Goal: Information Seeking & Learning: Learn about a topic

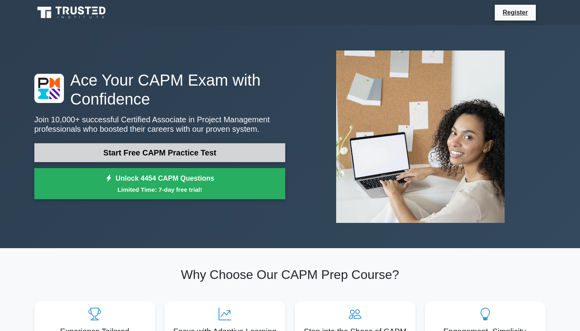
click at [112, 153] on link "Start Free CAPM Practice Test" at bounding box center [159, 152] width 251 height 19
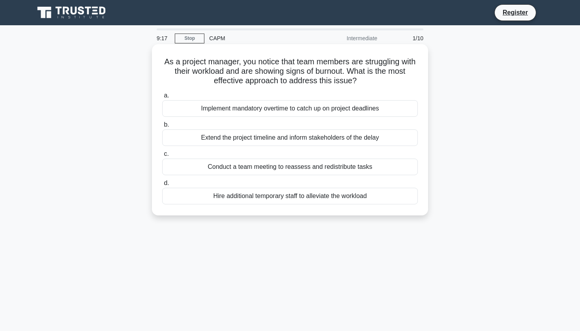
click at [239, 167] on div "Conduct a team meeting to reassess and redistribute tasks" at bounding box center [290, 167] width 256 height 17
click at [162, 157] on input "c. Conduct a team meeting to reassess and redistribute tasks" at bounding box center [162, 153] width 0 height 5
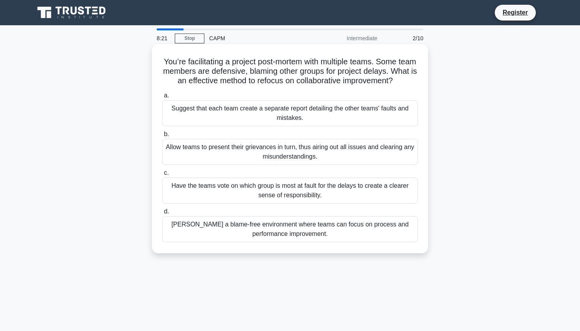
click at [195, 231] on div "[PERSON_NAME] a blame-free environment where teams can focus on process and per…" at bounding box center [290, 229] width 256 height 26
click at [162, 214] on input "[PERSON_NAME] a blame-free environment where teams can focus on process and per…" at bounding box center [162, 211] width 0 height 5
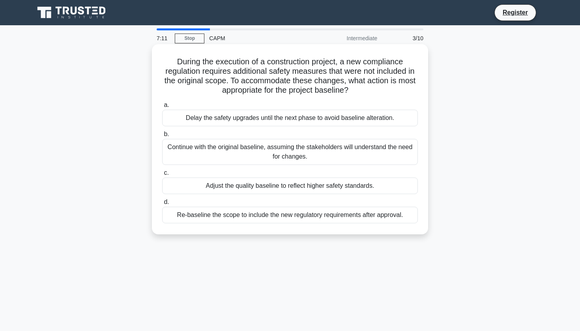
click at [274, 216] on div "Re-baseline the scope to include the new regulatory requirements after approval." at bounding box center [290, 215] width 256 height 17
click at [162, 205] on input "d. Re-baseline the scope to include the new regulatory requirements after appro…" at bounding box center [162, 202] width 0 height 5
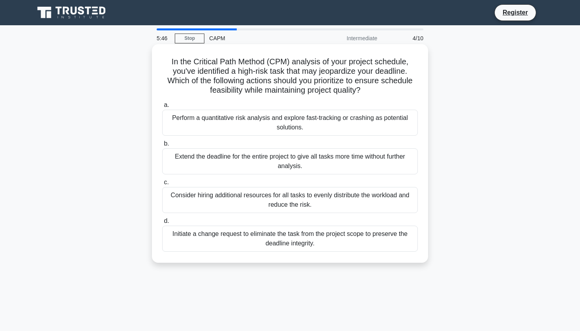
click at [237, 123] on div "Perform a quantitative risk analysis and explore fast-tracking or crashing as p…" at bounding box center [290, 123] width 256 height 26
click at [162, 108] on input "a. Perform a quantitative risk analysis and explore fast-tracking or crashing a…" at bounding box center [162, 105] width 0 height 5
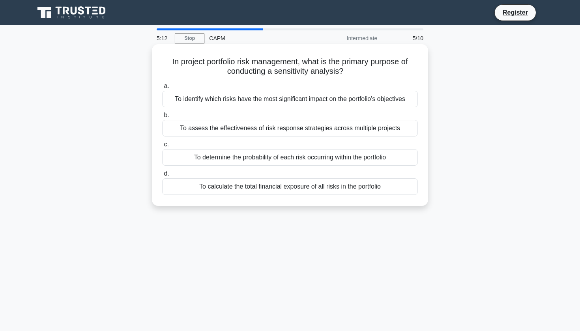
click at [266, 103] on div "To identify which risks have the most significant impact on the portfolio's obj…" at bounding box center [290, 99] width 256 height 17
click at [162, 89] on input "a. To identify which risks have the most significant impact on the portfolio's …" at bounding box center [162, 86] width 0 height 5
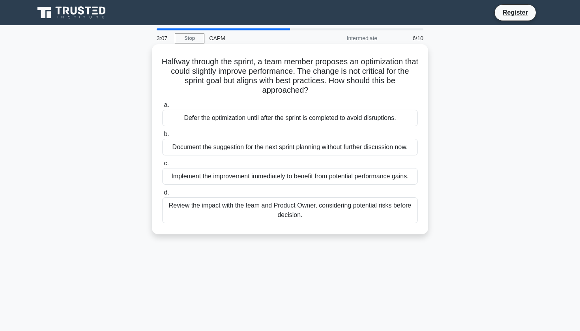
click at [315, 151] on div "Document the suggestion for the next sprint planning without further discussion…" at bounding box center [290, 147] width 256 height 17
click at [162, 137] on input "b. Document the suggestion for the next sprint planning without further discuss…" at bounding box center [162, 134] width 0 height 5
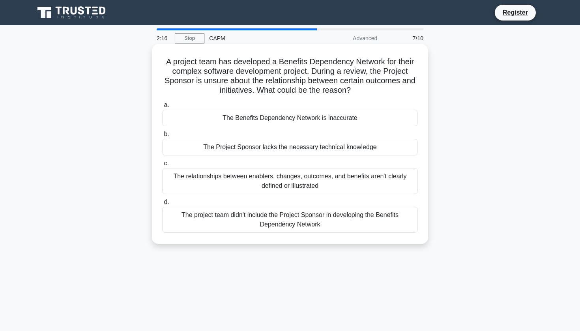
click at [251, 180] on div "The relationships between enablers, changes, outcomes, and benefits aren't clea…" at bounding box center [290, 181] width 256 height 26
click at [162, 166] on input "c. The relationships between enablers, changes, outcomes, and benefits aren't c…" at bounding box center [162, 163] width 0 height 5
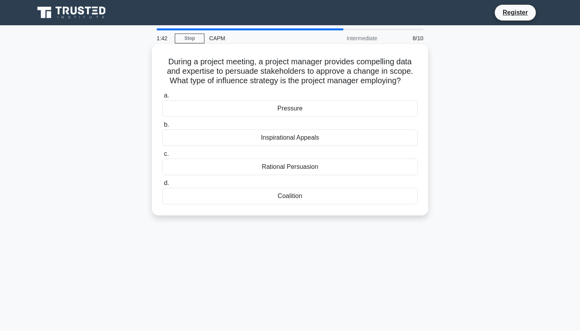
click at [306, 197] on div "Coalition" at bounding box center [290, 196] width 256 height 17
click at [162, 186] on input "d. Coalition" at bounding box center [162, 183] width 0 height 5
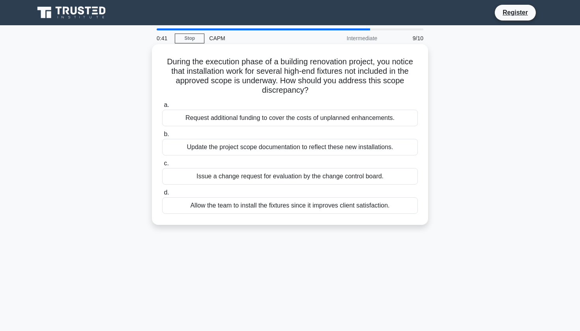
click at [262, 178] on div "Issue a change request for evaluation by the change control board." at bounding box center [290, 176] width 256 height 17
click at [162, 166] on input "c. Issue a change request for evaluation by the change control board." at bounding box center [162, 163] width 0 height 5
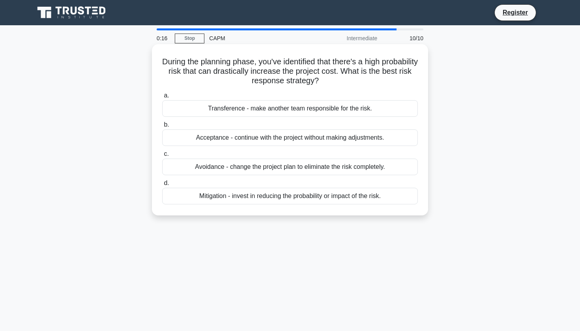
click at [236, 199] on div "Mitigation - invest in reducing the probability or impact of the risk." at bounding box center [290, 196] width 256 height 17
click at [162, 186] on input "d. Mitigation - invest in reducing the probability or impact of the risk." at bounding box center [162, 183] width 0 height 5
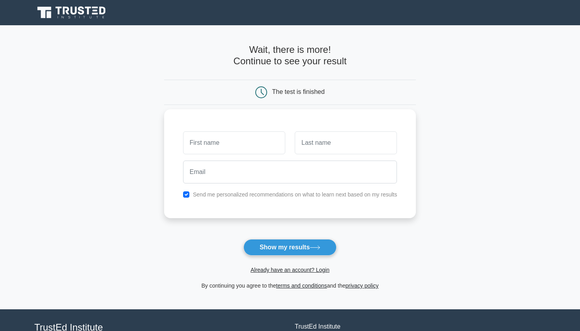
click at [224, 146] on input "text" at bounding box center [234, 142] width 102 height 23
type input "MA"
type input "koue"
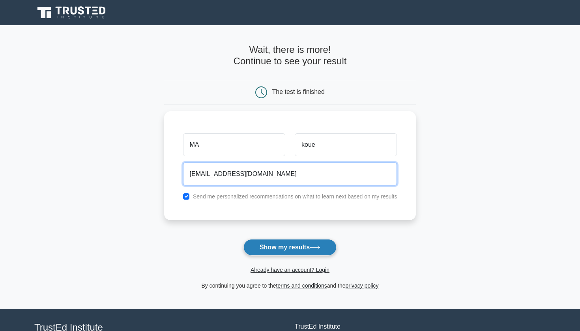
type input "tinanmakoue@gmail.com"
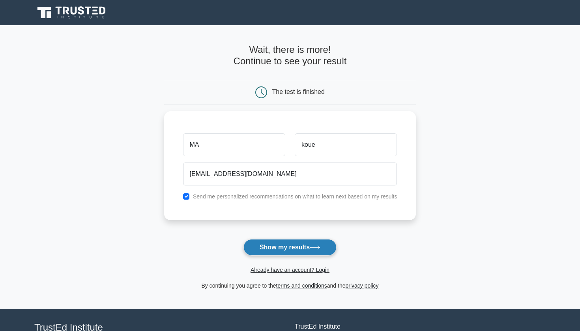
click at [278, 246] on button "Show my results" at bounding box center [289, 247] width 93 height 17
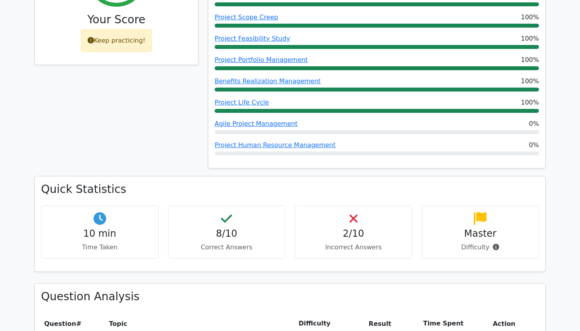
scroll to position [413, 0]
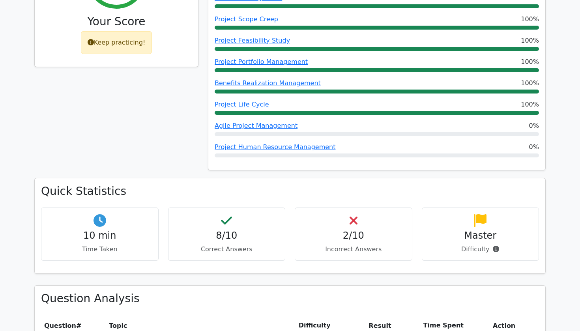
click at [344, 222] on div "2/10 Incorrect Answers" at bounding box center [354, 233] width 118 height 53
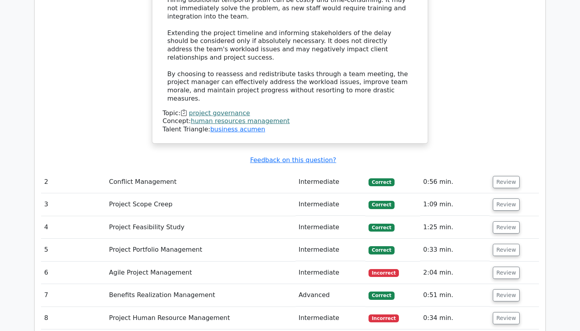
scroll to position [1126, 0]
click at [507, 267] on button "Review" at bounding box center [506, 273] width 27 height 12
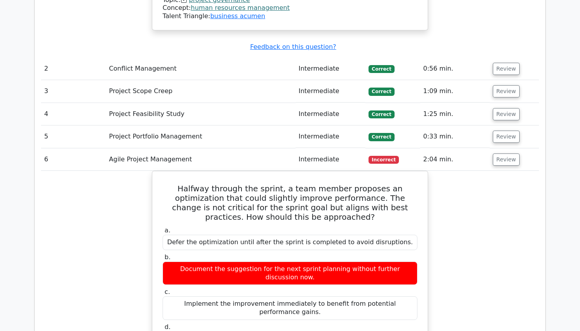
scroll to position [1235, 0]
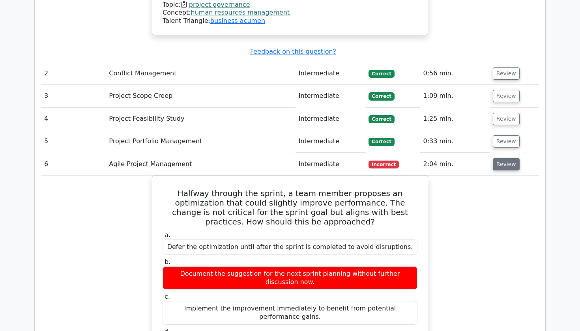
click at [500, 158] on button "Review" at bounding box center [506, 164] width 27 height 12
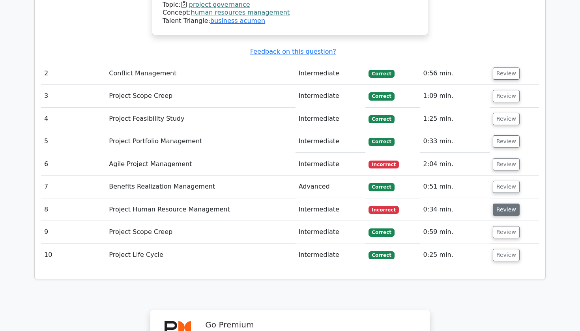
click at [496, 203] on button "Review" at bounding box center [506, 209] width 27 height 12
